Goal: Task Accomplishment & Management: Manage account settings

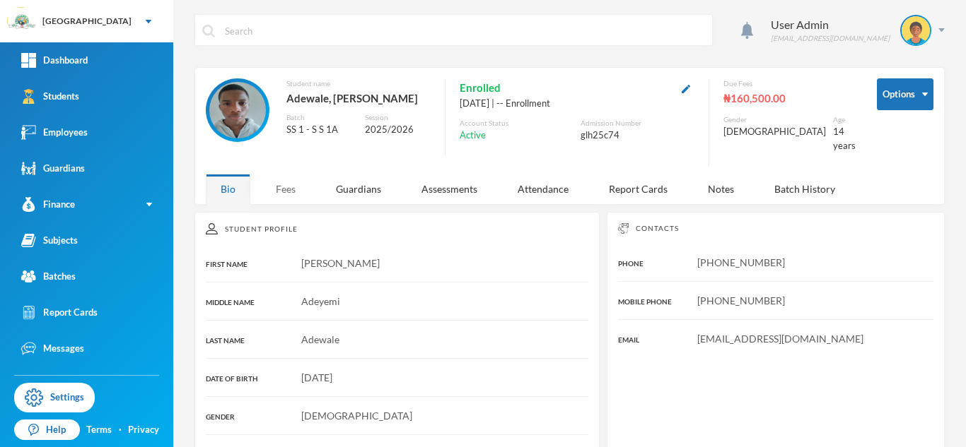
click at [281, 179] on div "Fees" at bounding box center [285, 189] width 49 height 30
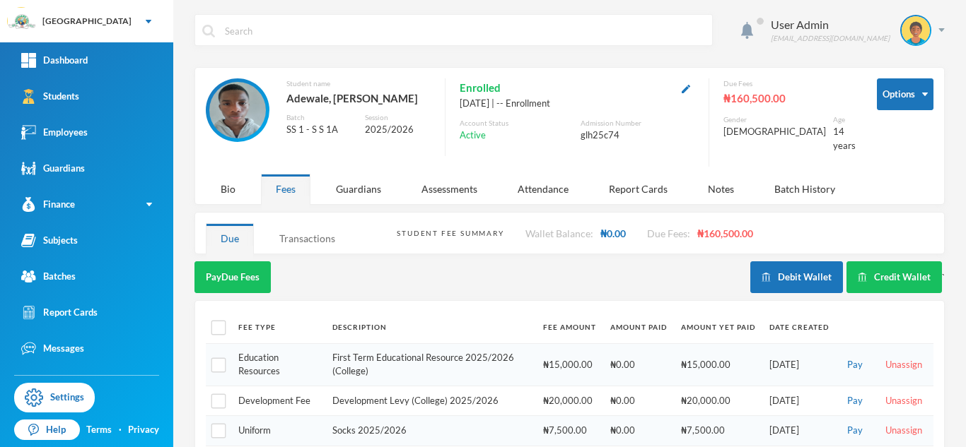
click at [299, 223] on div "Transactions" at bounding box center [307, 238] width 86 height 30
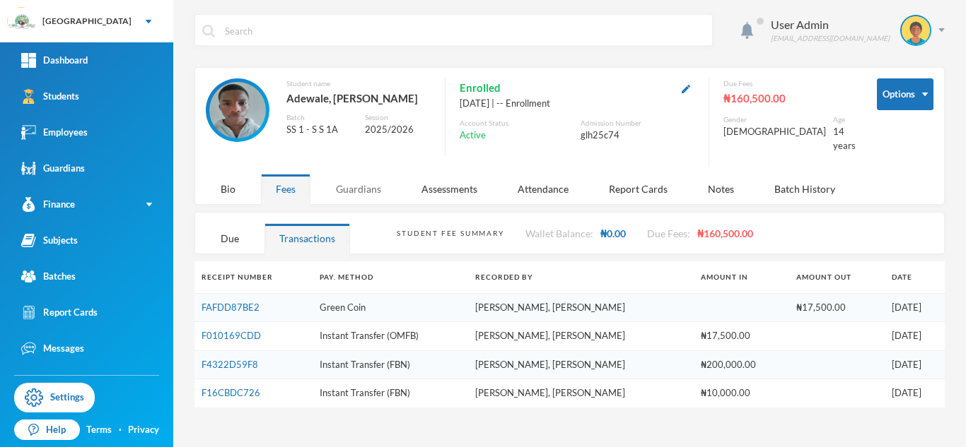
click at [355, 183] on div "Guardians" at bounding box center [358, 189] width 75 height 30
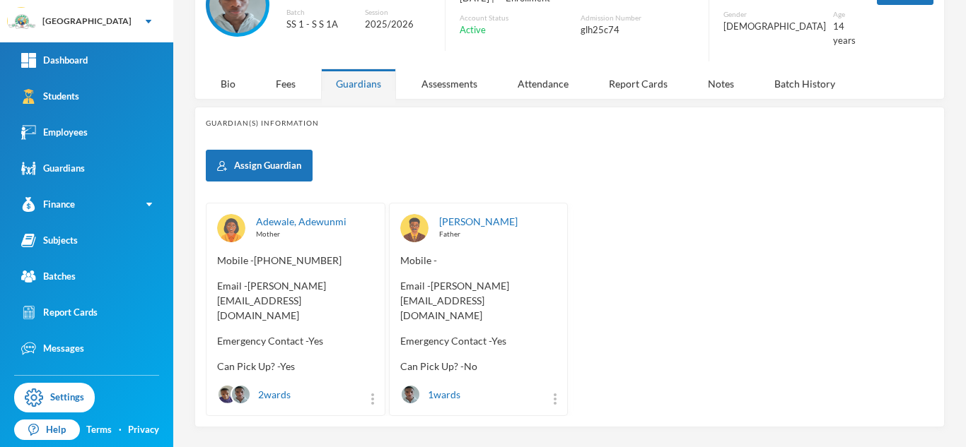
scroll to position [108, 0]
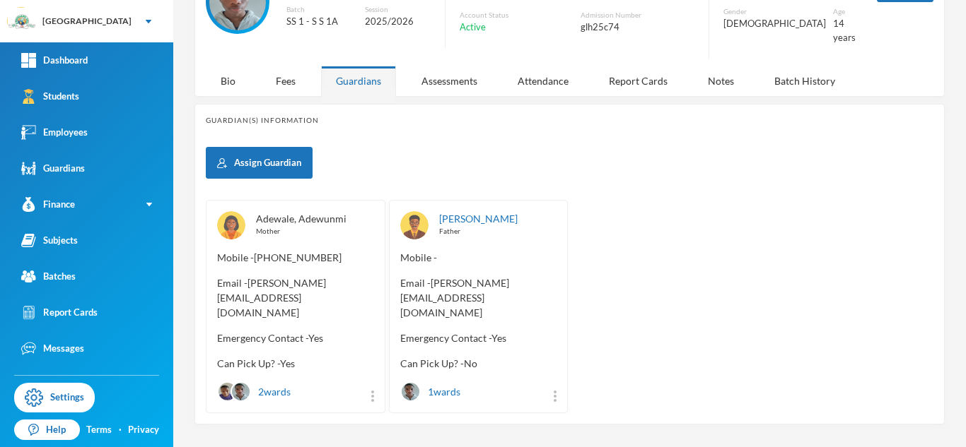
click at [334, 213] on link "Adewale, Adewunmi" at bounding box center [301, 219] width 90 height 12
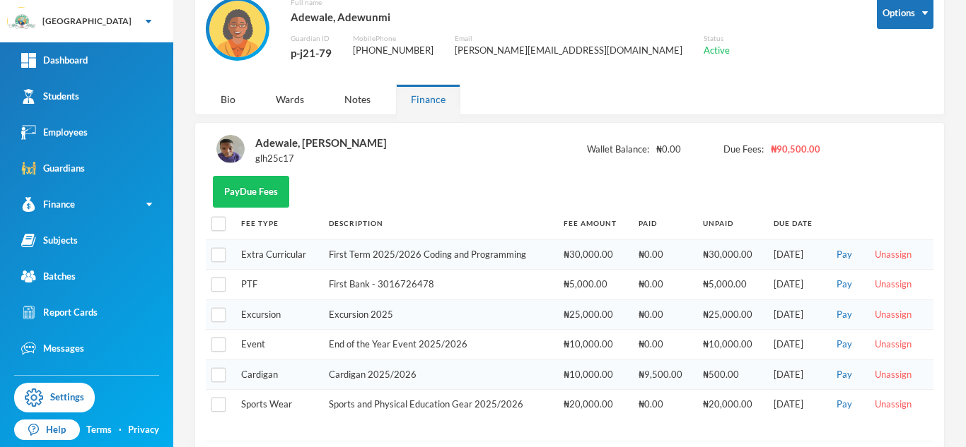
scroll to position [71, 0]
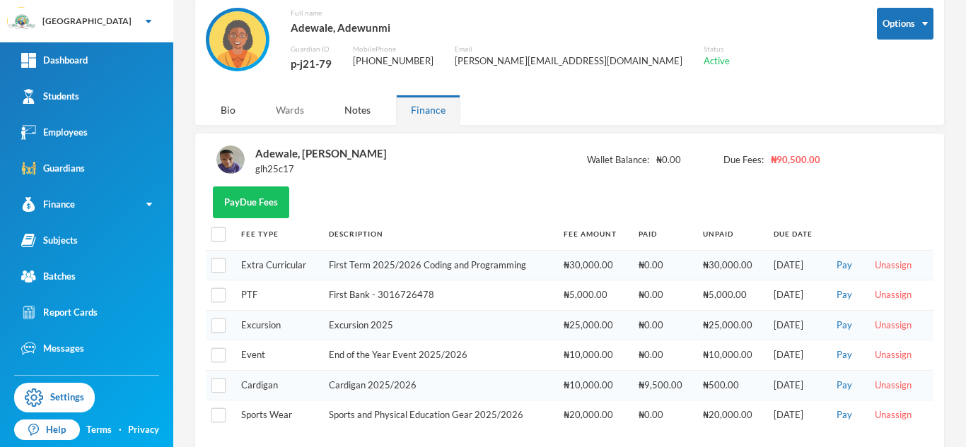
click at [284, 107] on div "Wards" at bounding box center [290, 110] width 58 height 30
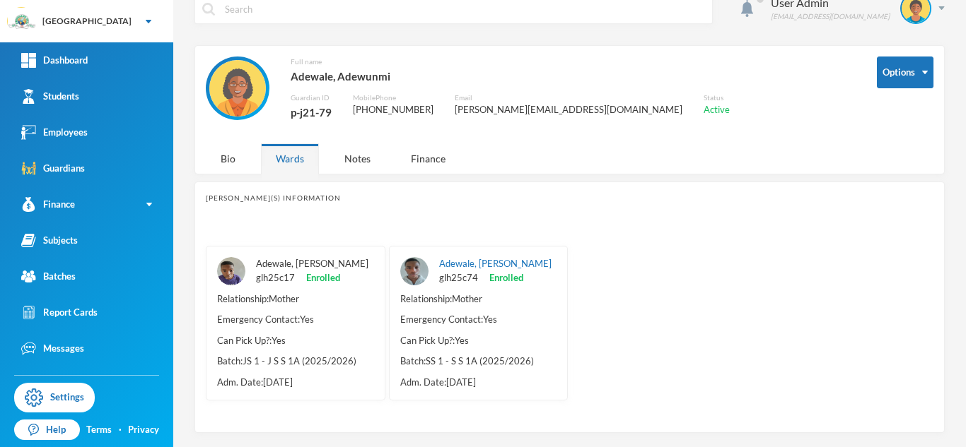
click at [311, 263] on link "Adewale, Anas Aderomola" at bounding box center [312, 263] width 112 height 11
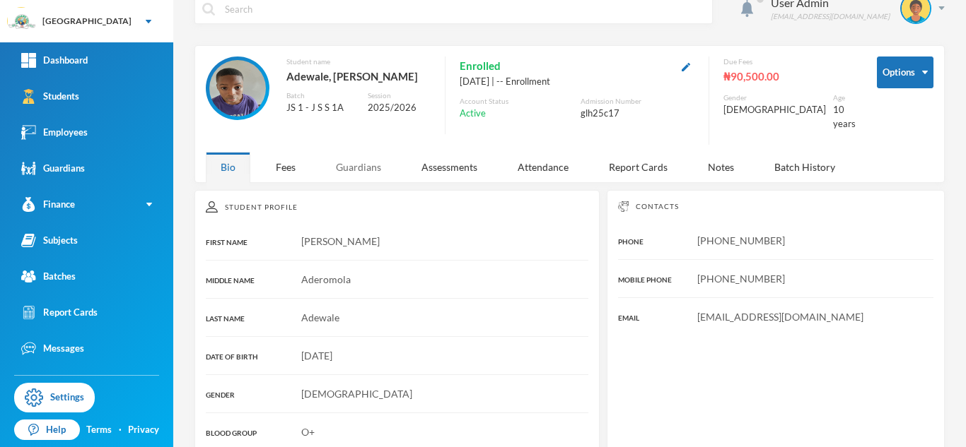
click at [350, 158] on div "Guardians" at bounding box center [358, 167] width 75 height 30
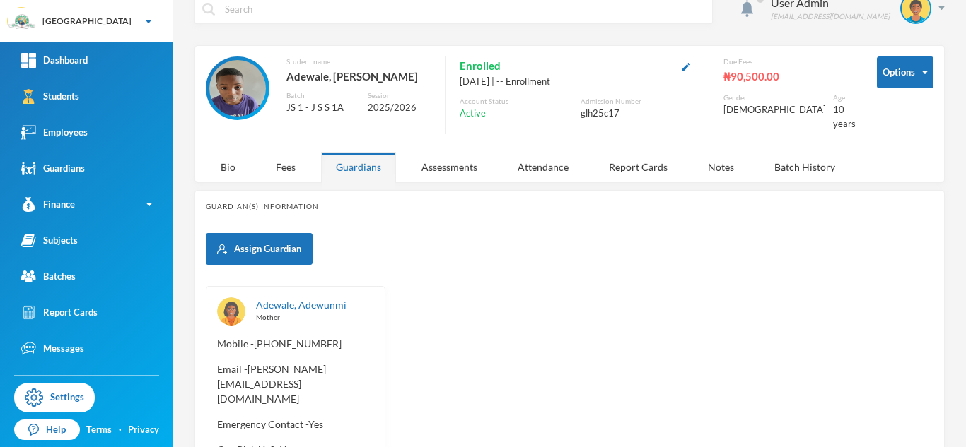
scroll to position [108, 0]
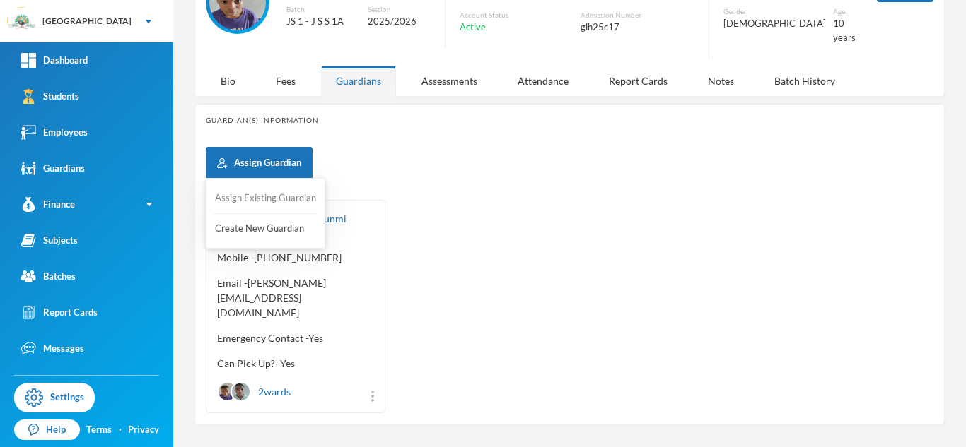
click at [280, 200] on button "Assign Existing Guardian" at bounding box center [265, 198] width 104 height 25
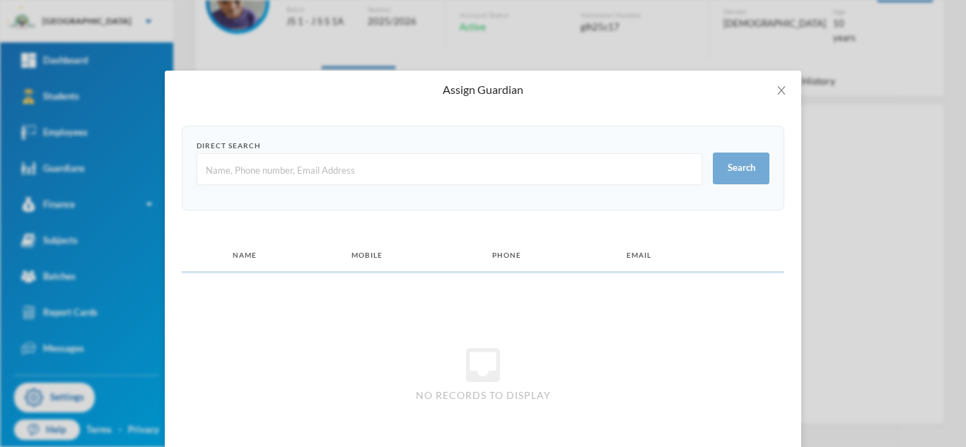
click at [278, 163] on input "text" at bounding box center [449, 170] width 490 height 32
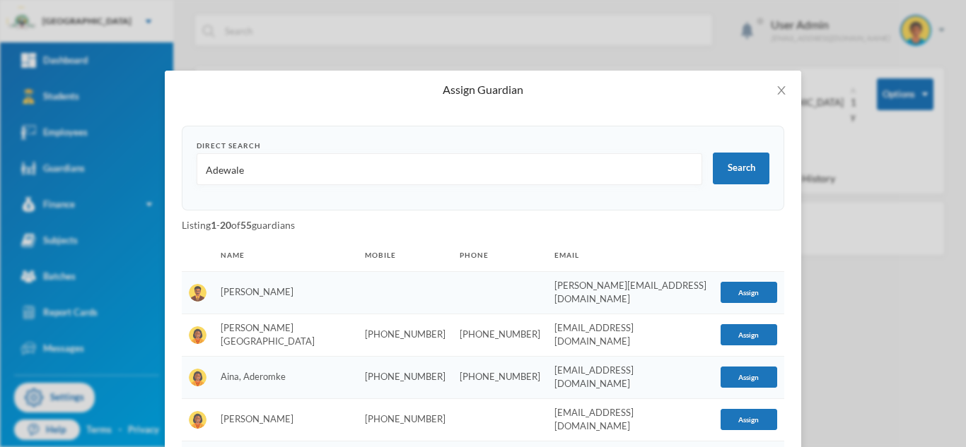
scroll to position [0, 0]
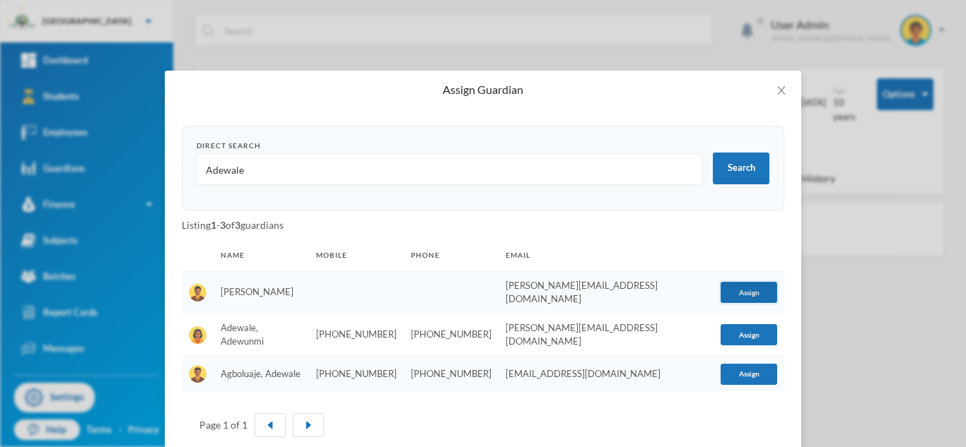
type input "Adewale"
click at [740, 289] on button "Assign" at bounding box center [748, 292] width 57 height 21
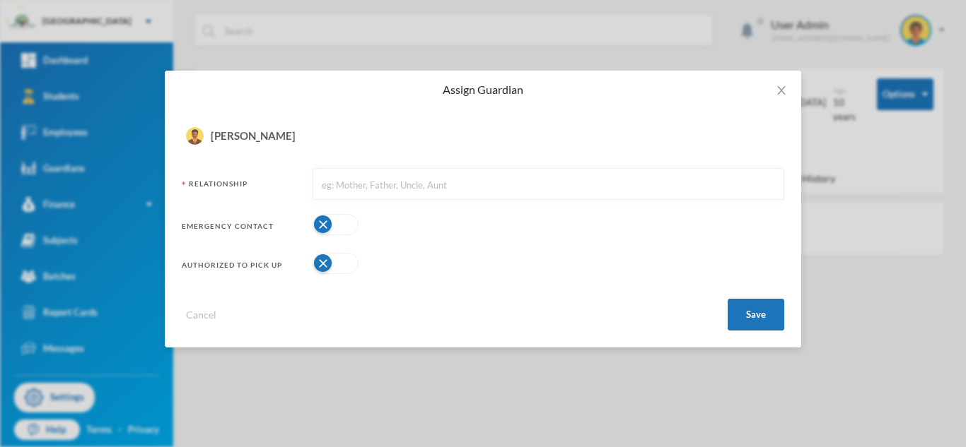
click at [362, 189] on input "text" at bounding box center [548, 185] width 456 height 32
type input "Father"
click at [343, 226] on button "button" at bounding box center [335, 224] width 46 height 21
click at [762, 322] on button "Save" at bounding box center [755, 315] width 57 height 32
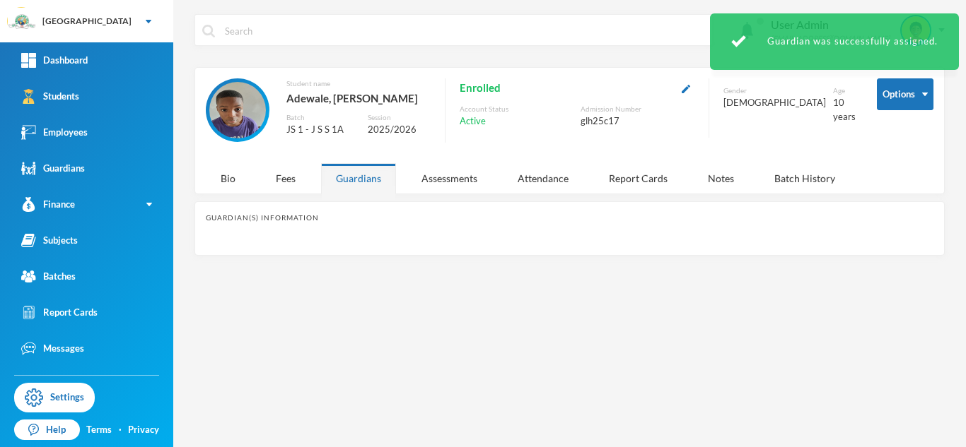
click at [762, 322] on div "User Admin admin@bluebic.com Options Student name Adewale, Anas Aderomola Batch…" at bounding box center [569, 223] width 792 height 447
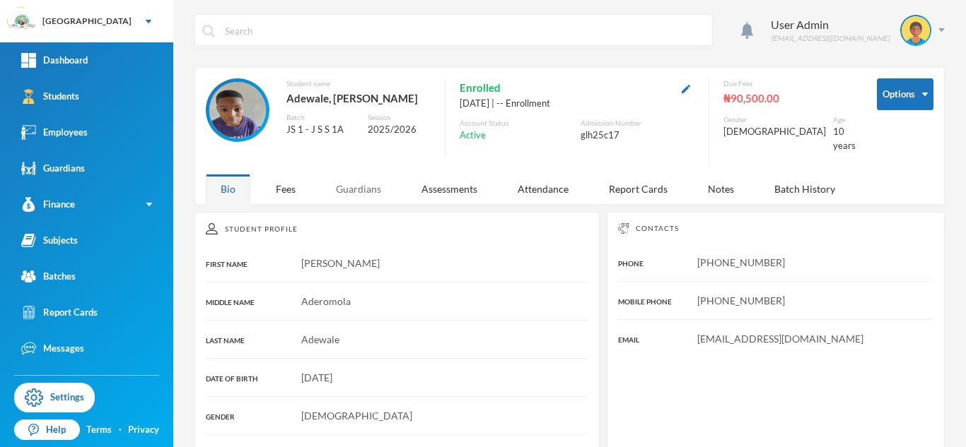
click at [356, 183] on div "Guardians" at bounding box center [358, 189] width 75 height 30
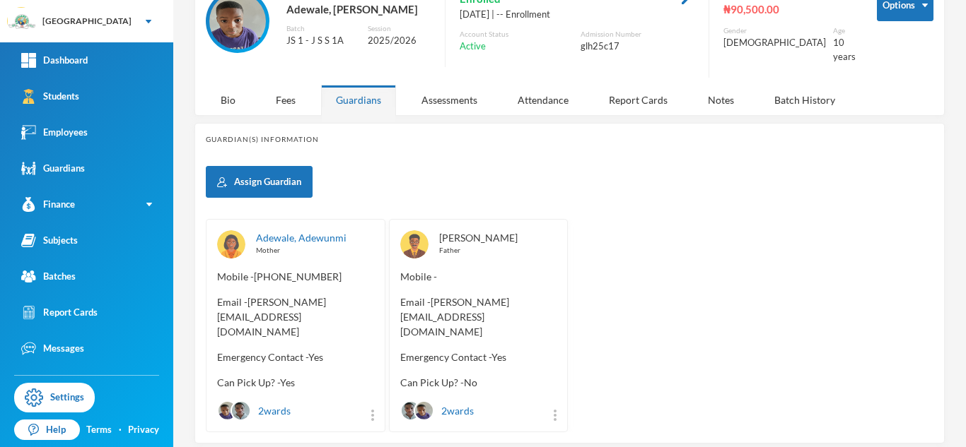
scroll to position [94, 0]
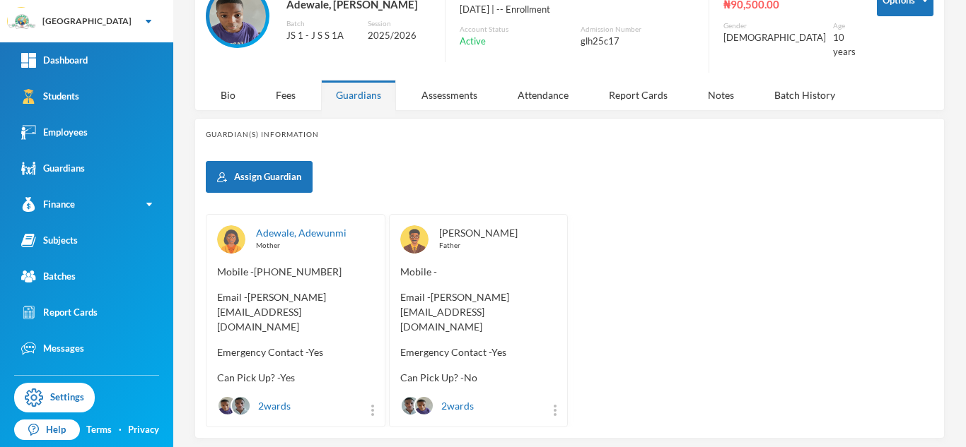
click at [487, 227] on link "[PERSON_NAME]" at bounding box center [478, 233] width 78 height 12
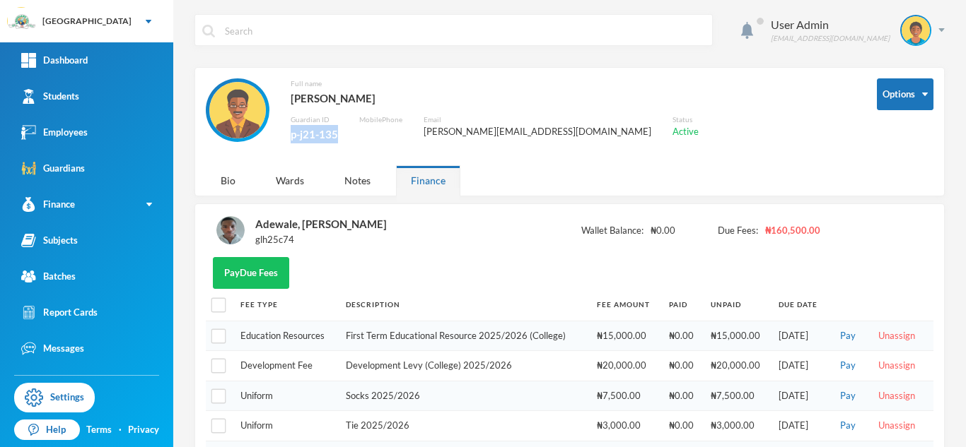
drag, startPoint x: 336, startPoint y: 132, endPoint x: 284, endPoint y: 131, distance: 52.3
click at [284, 131] on div "Full name Adewale, Saheed Guardian ID p-j21-135 Mobile Phone Email saheed.seawa…" at bounding box center [531, 118] width 650 height 80
copy div "p-j21-135"
click at [901, 141] on button "Change Password" at bounding box center [890, 140] width 92 height 25
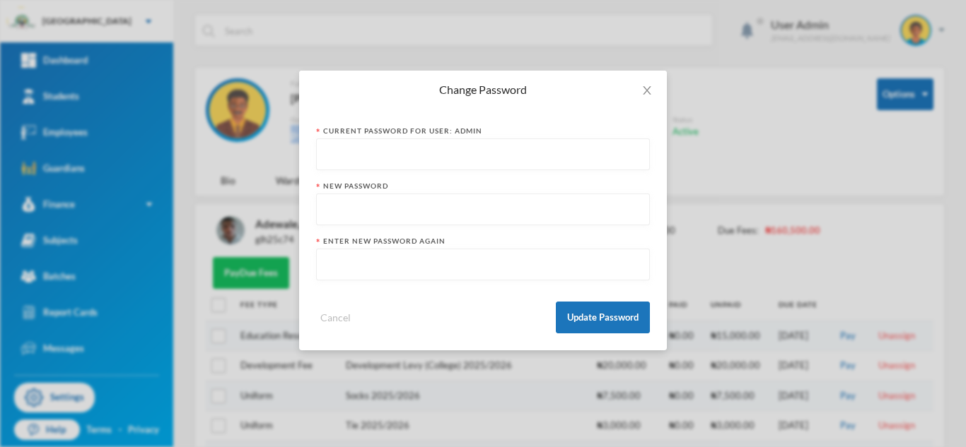
click at [358, 151] on input "text" at bounding box center [483, 155] width 318 height 32
type input "102938Verify**90&@"
click at [390, 204] on input "text" at bounding box center [483, 210] width 318 height 32
type input "Adewale2"
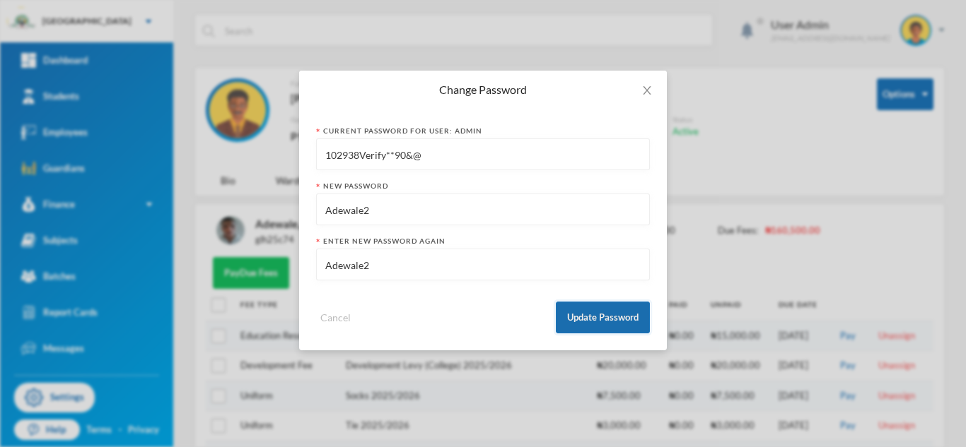
click at [604, 312] on button "Update Password" at bounding box center [603, 318] width 94 height 32
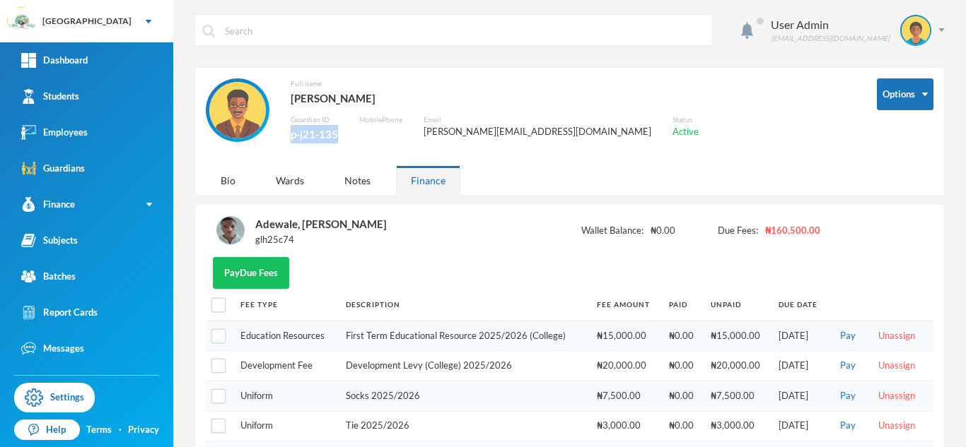
drag, startPoint x: 337, startPoint y: 136, endPoint x: 281, endPoint y: 132, distance: 56.7
click at [281, 132] on div "Full name Adewale, Saheed Guardian ID p-j21-135 Mobile Phone Email saheed.seawa…" at bounding box center [531, 118] width 650 height 80
copy div "p-j21-135"
click at [944, 29] on img at bounding box center [941, 30] width 6 height 4
click at [904, 101] on button "Logout" at bounding box center [906, 103] width 64 height 21
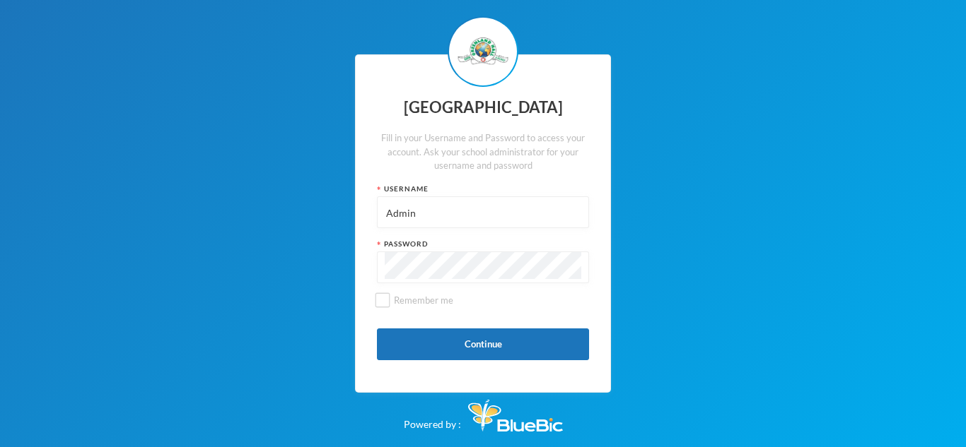
click at [427, 210] on input "Admin" at bounding box center [483, 213] width 197 height 32
paste input "p-j21-135"
type input "p-j21-135"
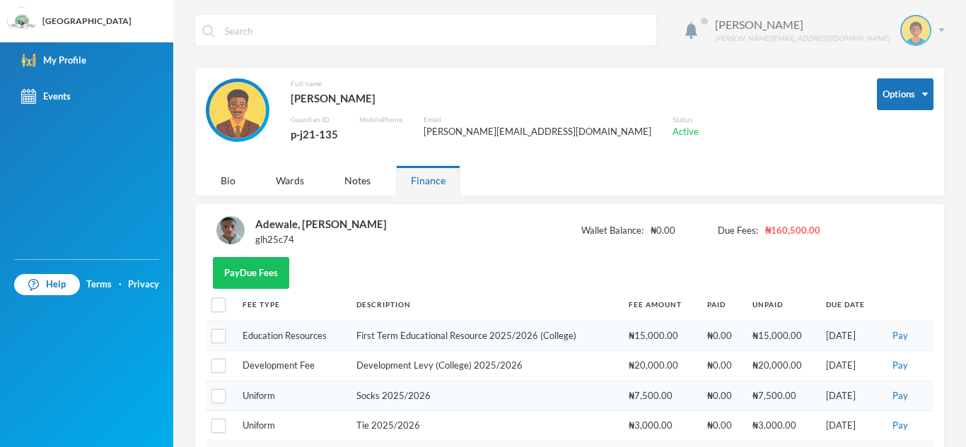
click at [942, 29] on img at bounding box center [941, 30] width 6 height 4
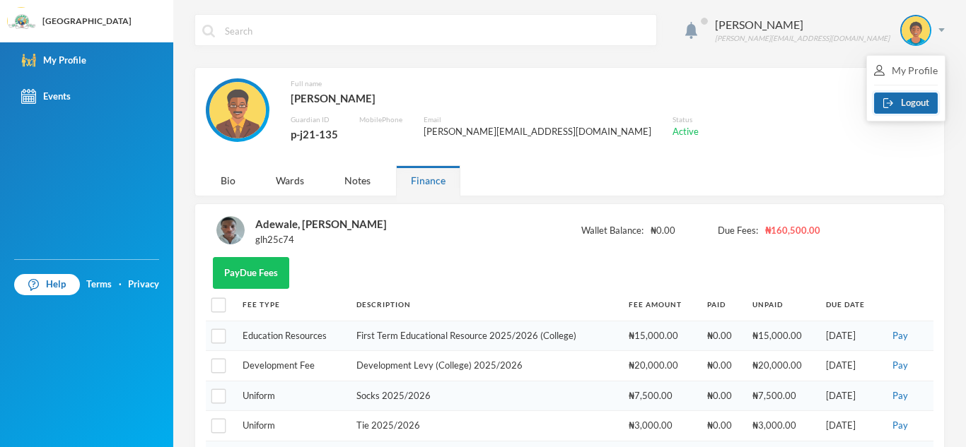
click at [909, 105] on button "Logout" at bounding box center [906, 103] width 64 height 21
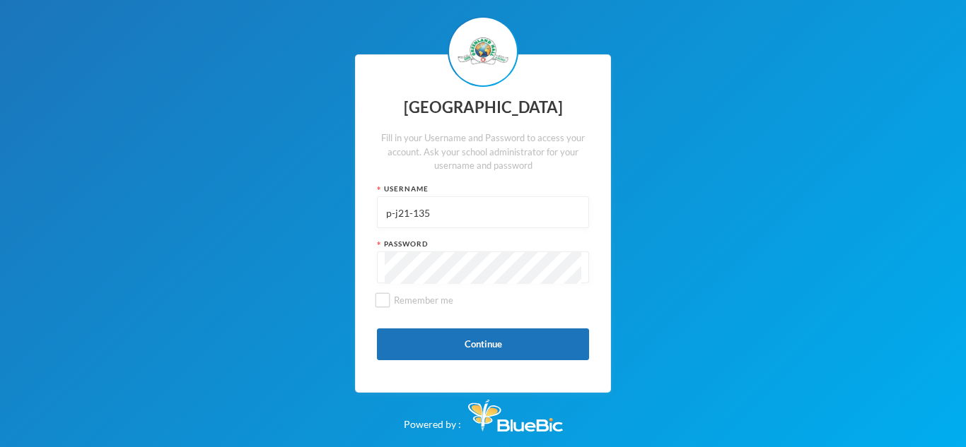
click at [412, 213] on input "p-j21-135" at bounding box center [483, 213] width 197 height 32
type input "Admin"
click at [498, 349] on button "Continue" at bounding box center [483, 345] width 212 height 32
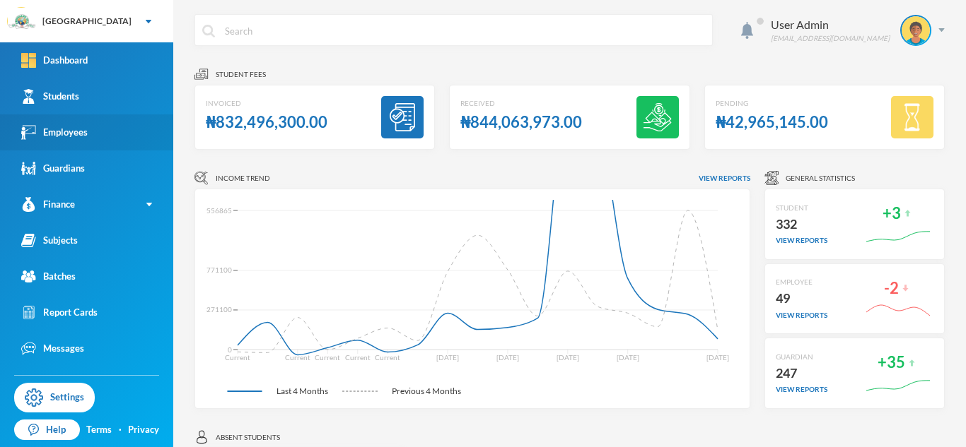
click at [71, 131] on div "Employees" at bounding box center [54, 132] width 66 height 15
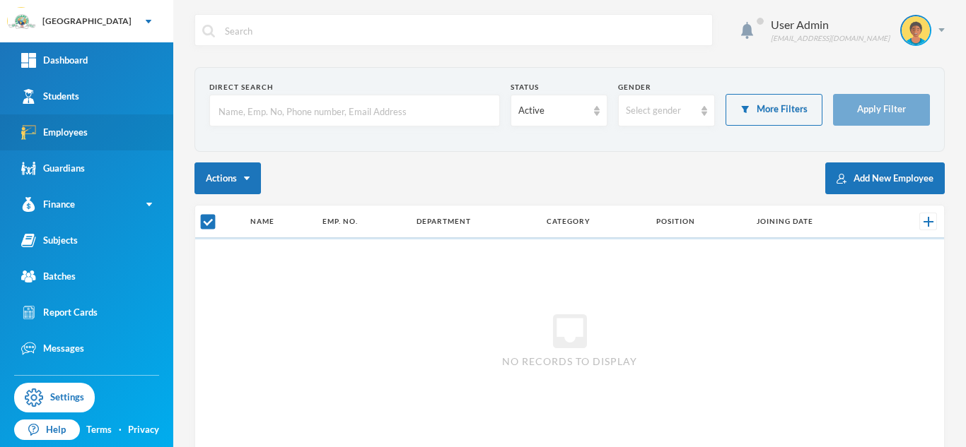
checkbox input "false"
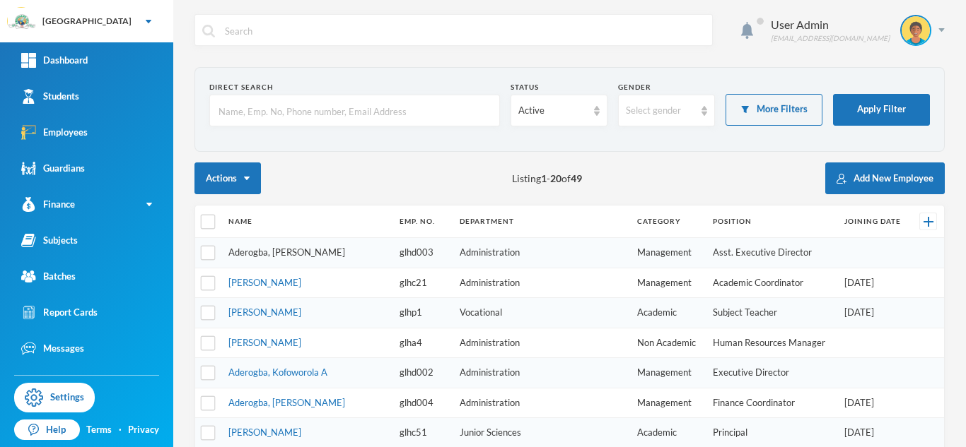
click at [308, 255] on link "Aderogba, Opeyemi O." at bounding box center [286, 252] width 117 height 11
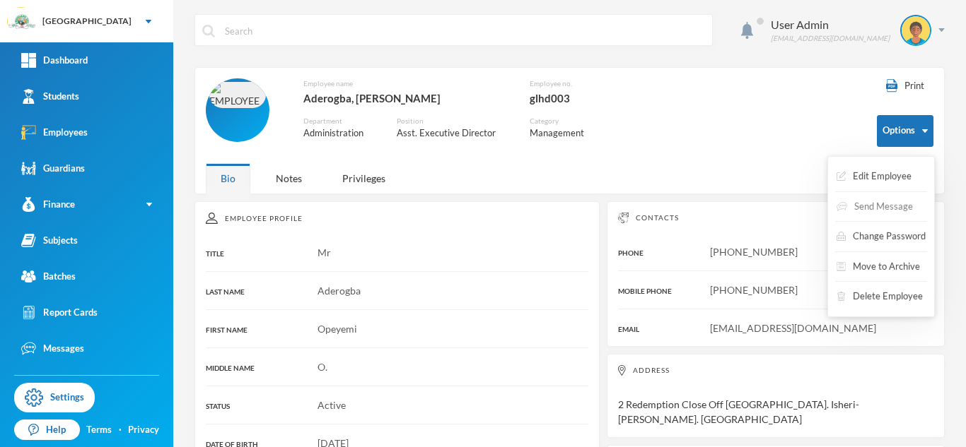
click at [880, 205] on button "Send Message" at bounding box center [874, 206] width 79 height 25
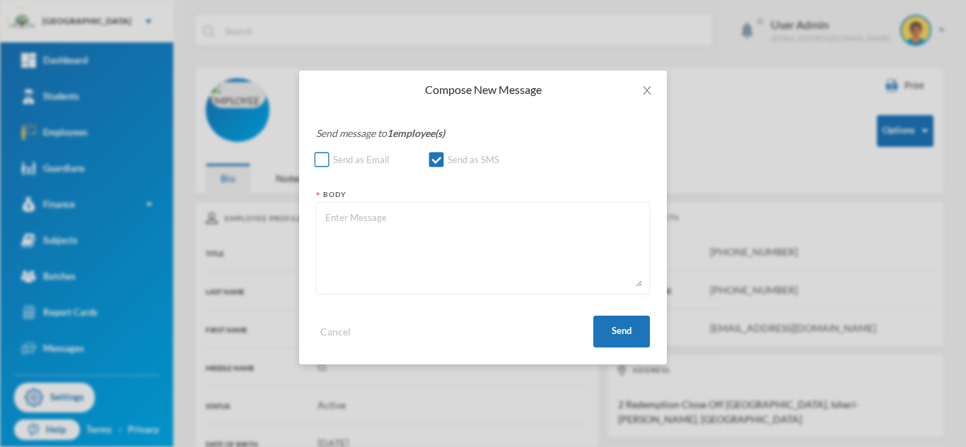
click at [322, 160] on input "Send as Email" at bounding box center [322, 160] width 15 height 15
checkbox input "true"
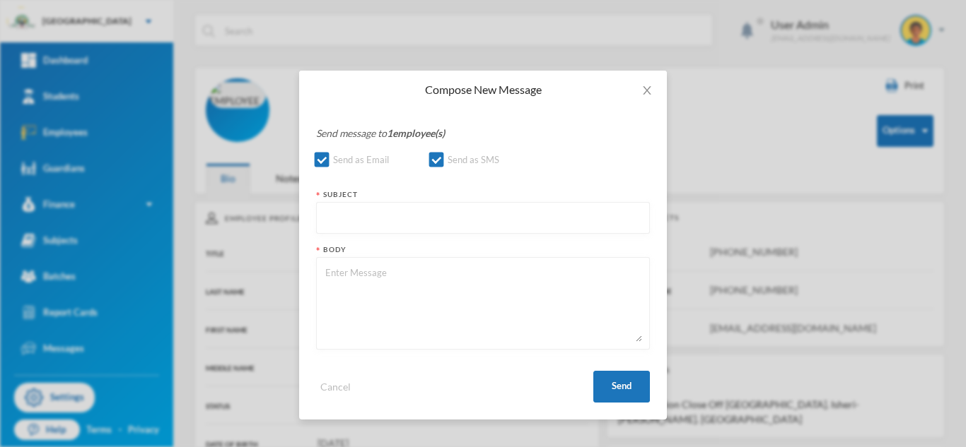
click at [356, 216] on input "text" at bounding box center [483, 219] width 318 height 32
type input "HEllo"
click at [342, 272] on textarea at bounding box center [483, 303] width 318 height 77
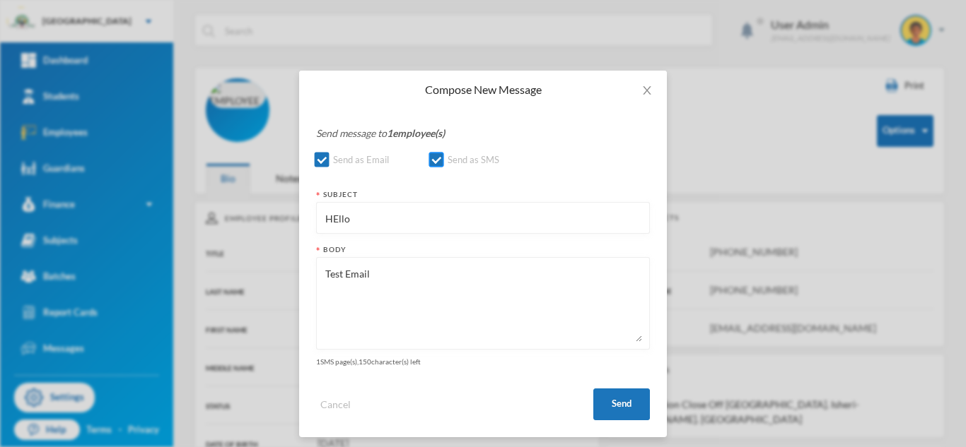
type textarea "Test Email"
click at [439, 160] on input "Send as SMS" at bounding box center [436, 160] width 15 height 15
checkbox input "false"
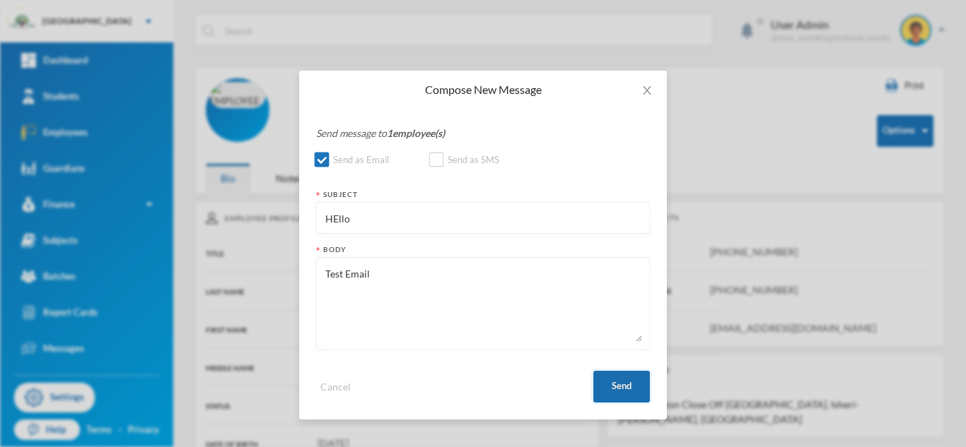
click at [617, 396] on button "Send" at bounding box center [621, 387] width 57 height 32
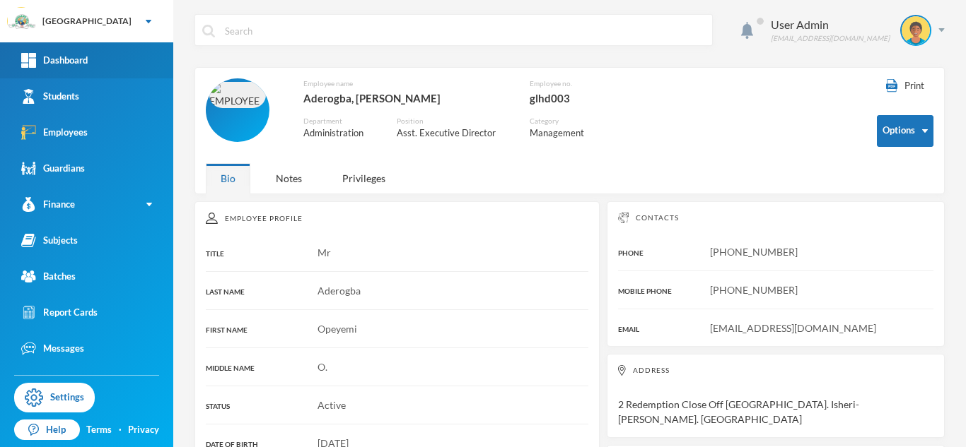
click at [81, 74] on link "Dashboard" at bounding box center [86, 60] width 173 height 36
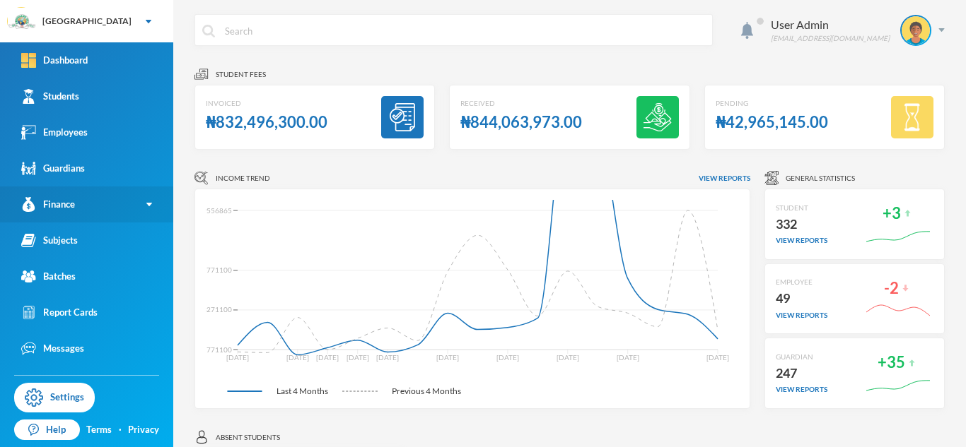
click at [148, 206] on img at bounding box center [149, 205] width 6 height 4
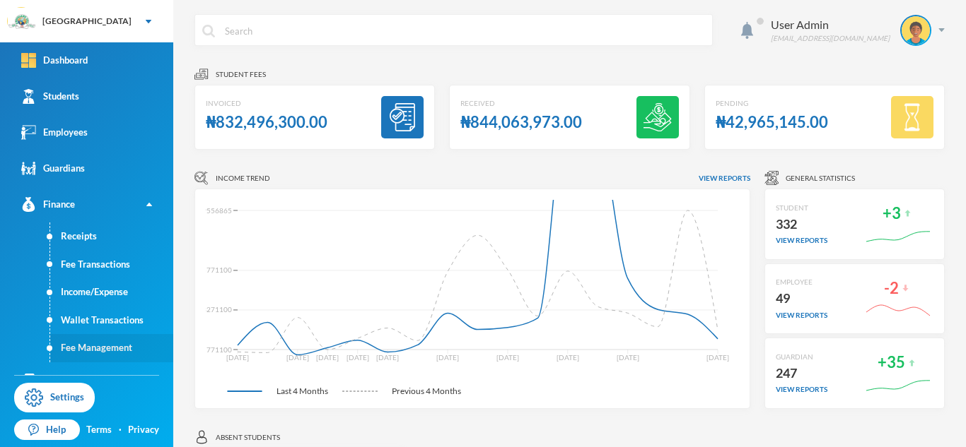
click at [117, 348] on link "Fee Management" at bounding box center [111, 348] width 123 height 28
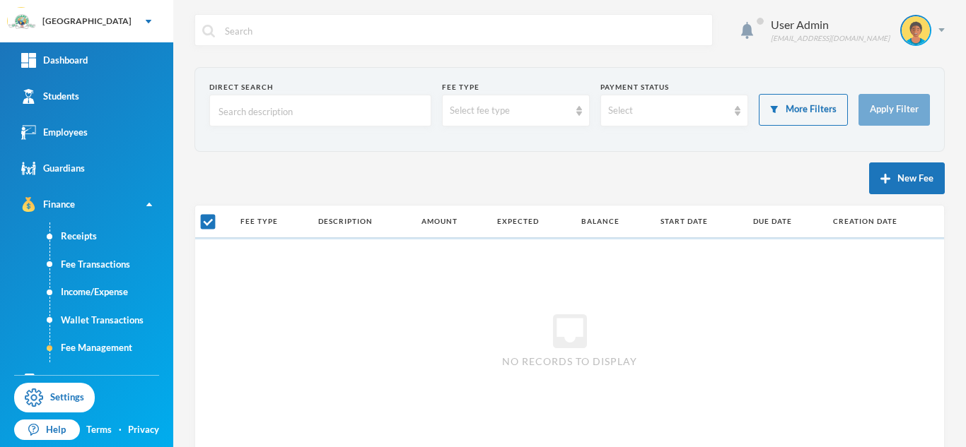
checkbox input "false"
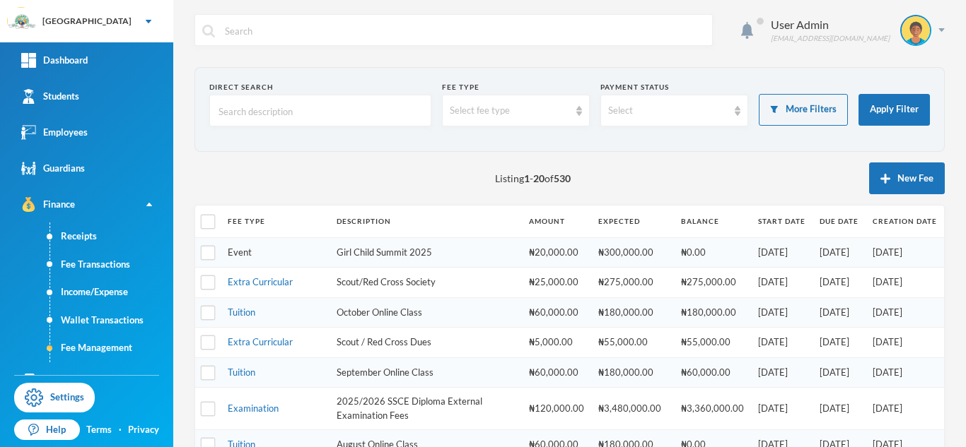
click at [247, 252] on link "Event" at bounding box center [240, 252] width 24 height 11
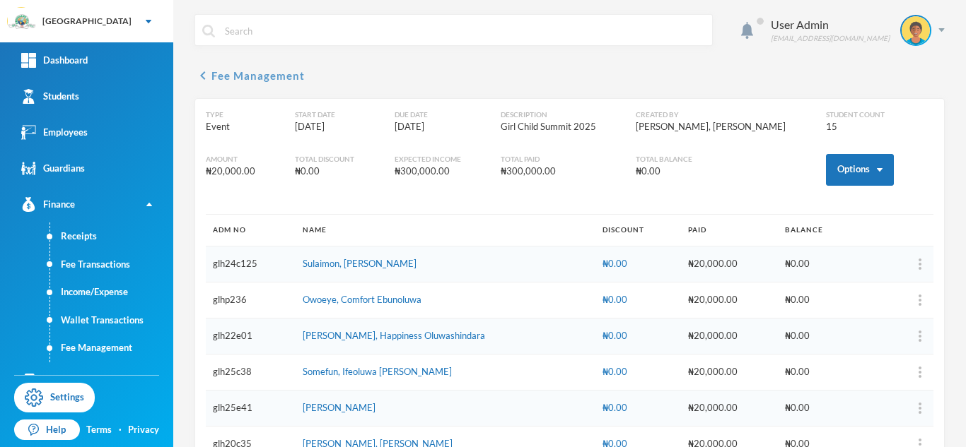
click at [204, 80] on icon "chevron_left" at bounding box center [202, 75] width 17 height 17
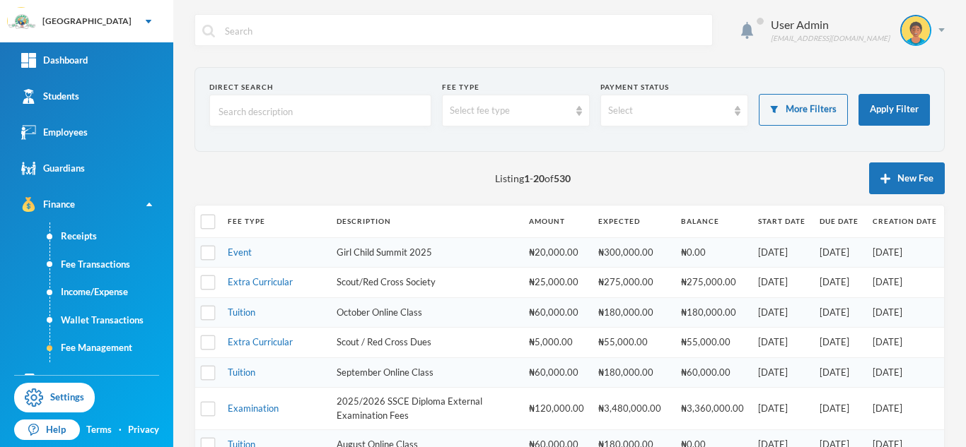
click at [253, 102] on input "text" at bounding box center [320, 111] width 206 height 32
type input "E"
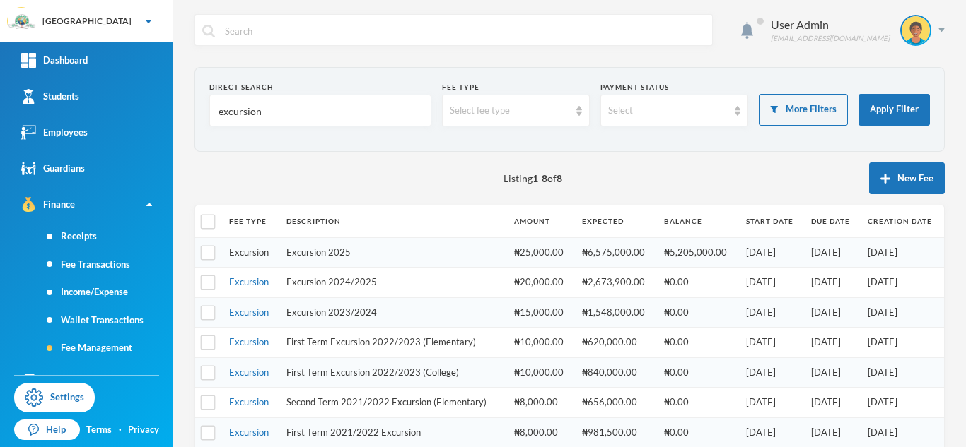
type input "excursion"
click at [259, 252] on link "Excursion" at bounding box center [249, 252] width 40 height 11
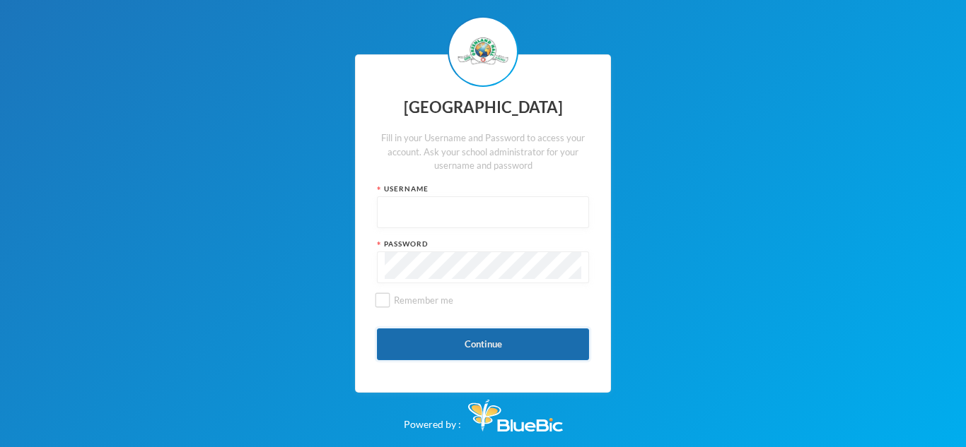
type input "Admin"
click at [491, 349] on button "Continue" at bounding box center [483, 345] width 212 height 32
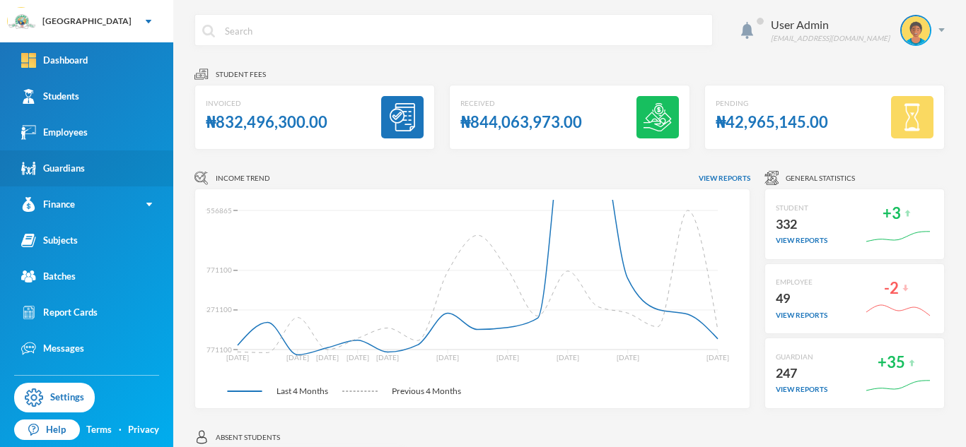
click at [81, 169] on div "Guardians" at bounding box center [53, 168] width 64 height 15
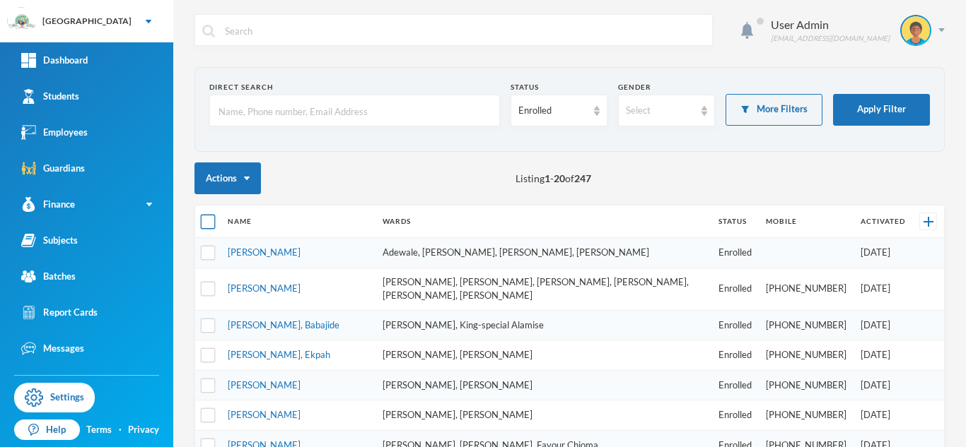
click at [209, 221] on input "checkbox" at bounding box center [208, 222] width 15 height 15
checkbox input "true"
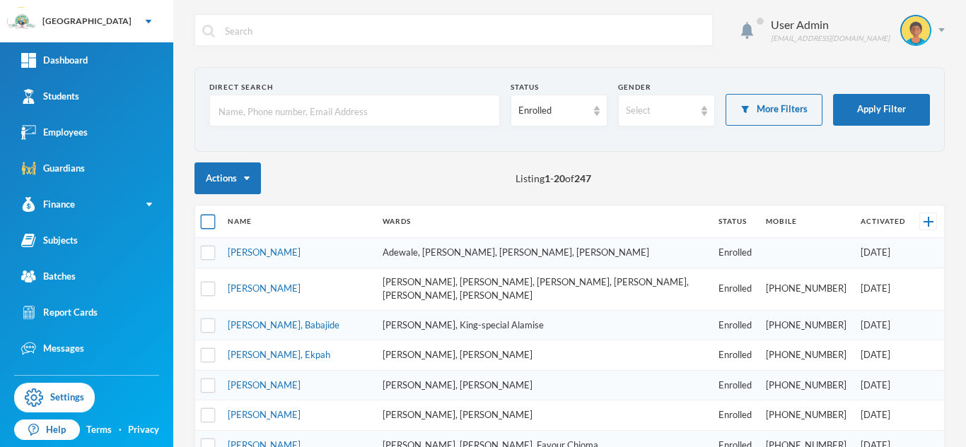
checkbox input "true"
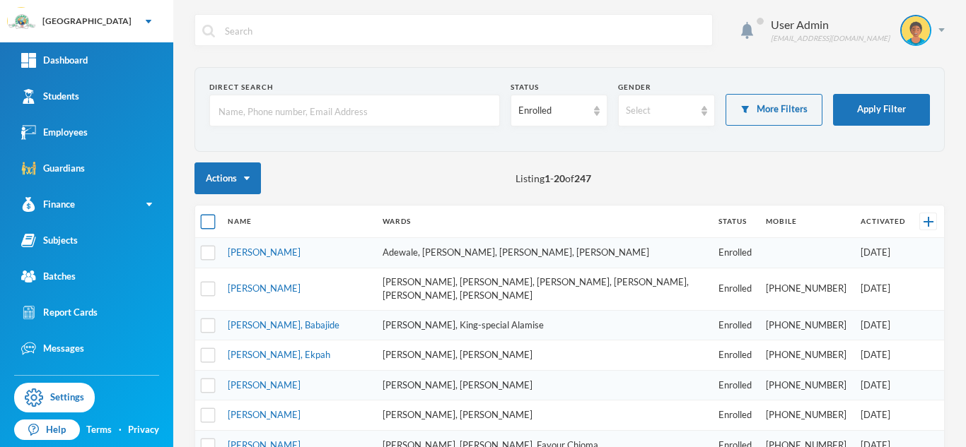
checkbox input "true"
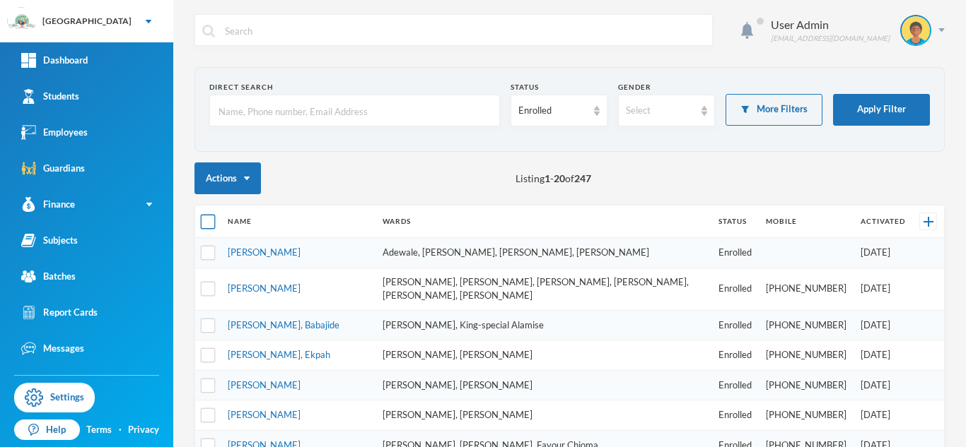
checkbox input "true"
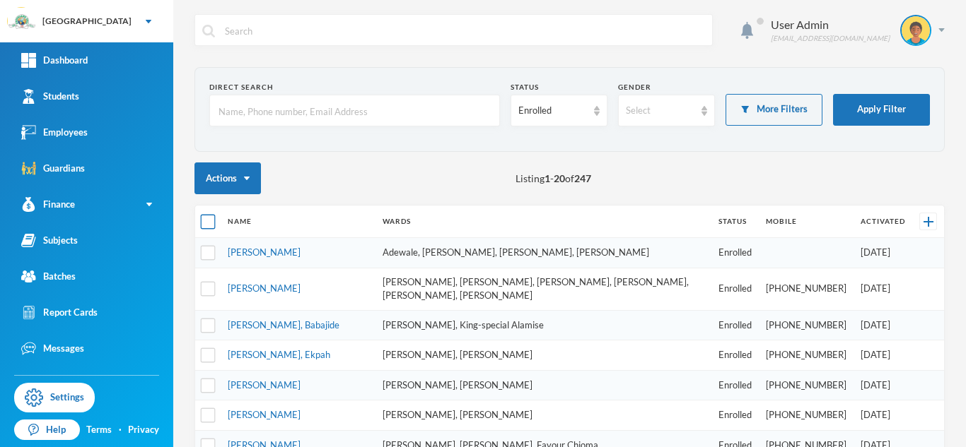
checkbox input "true"
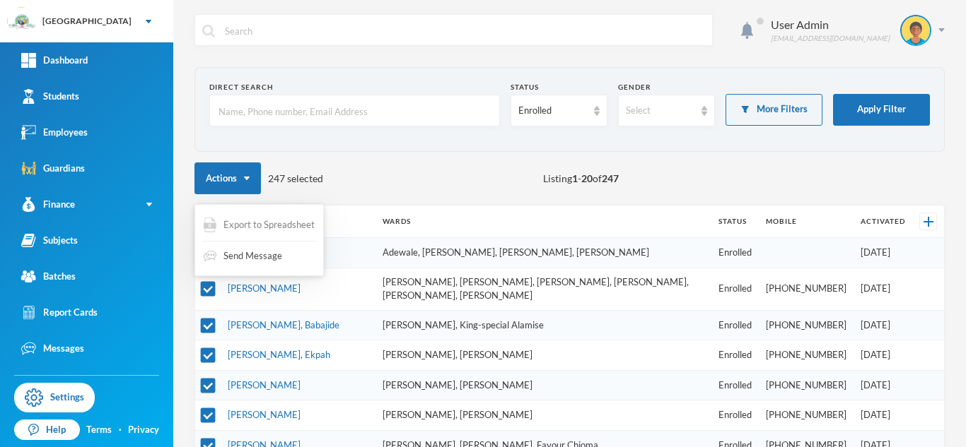
click at [250, 229] on span "Export to Spreadsheet" at bounding box center [268, 225] width 91 height 14
